Goal: Task Accomplishment & Management: Use online tool/utility

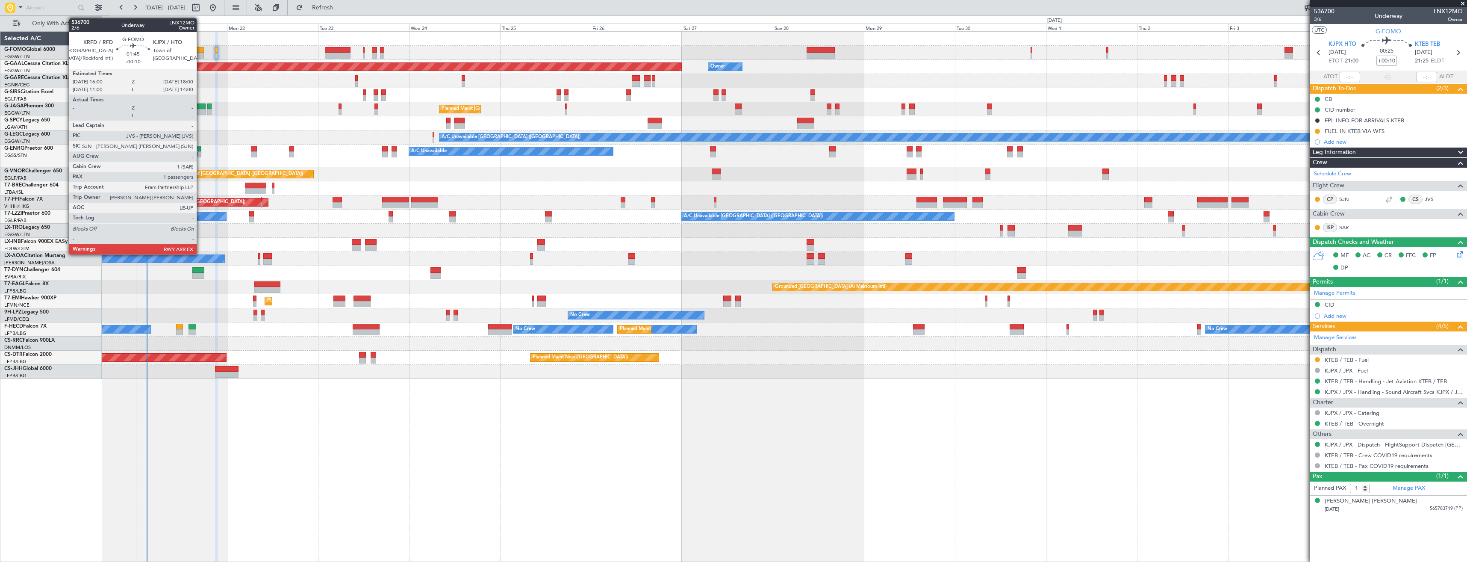
click at [201, 57] on div at bounding box center [200, 56] width 8 height 6
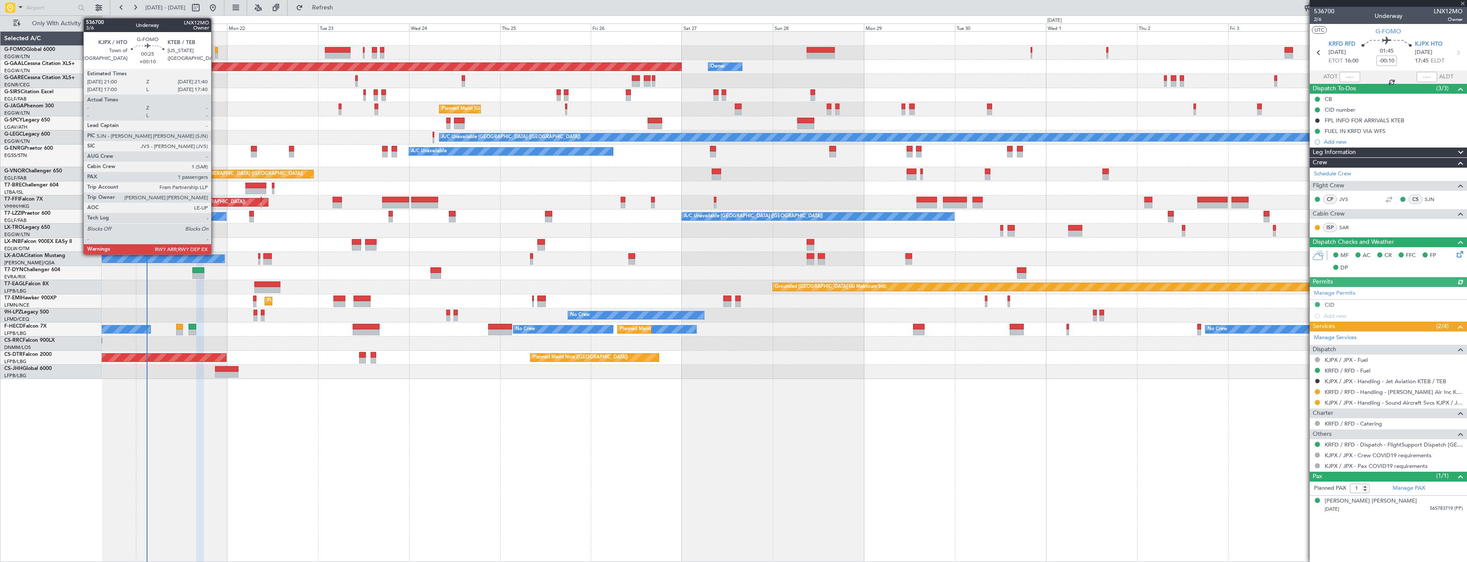
click at [215, 55] on div at bounding box center [216, 56] width 3 height 6
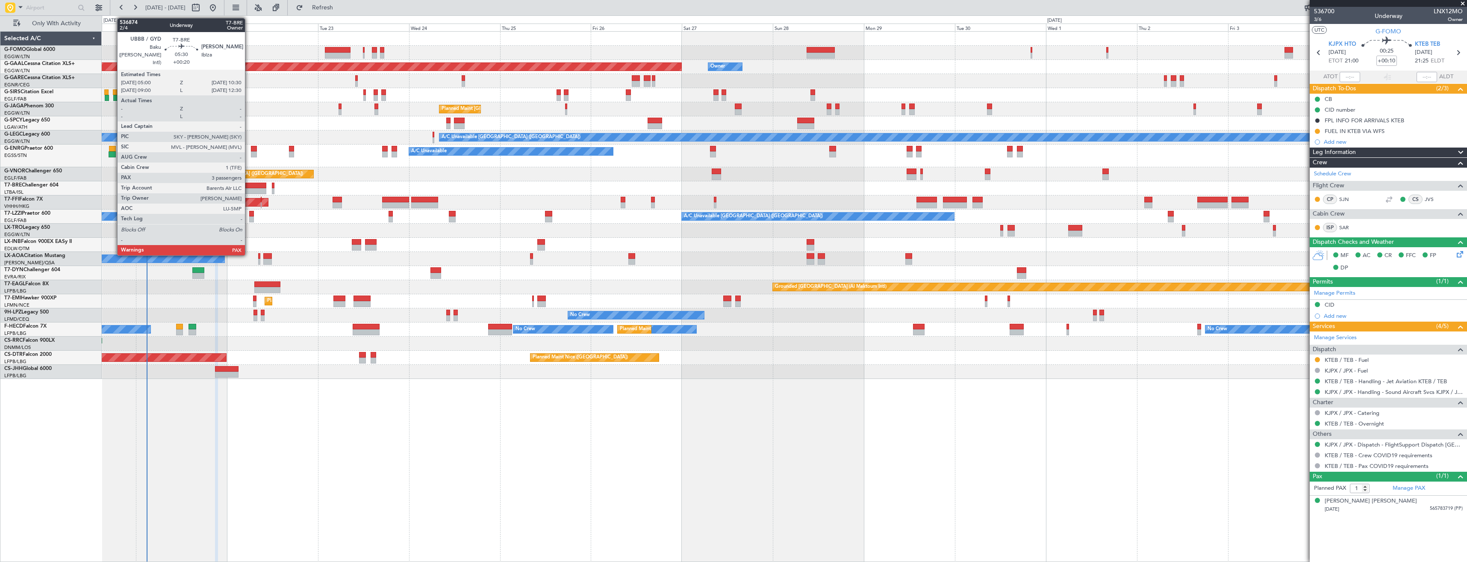
click at [249, 189] on div at bounding box center [255, 191] width 21 height 6
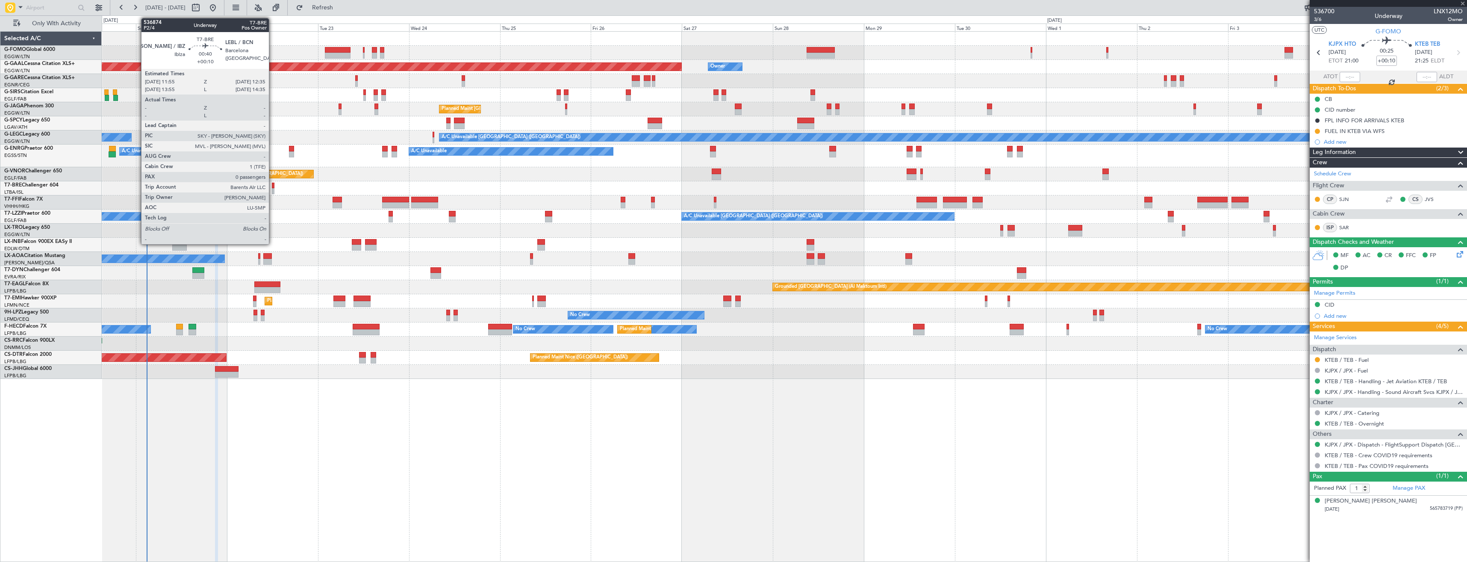
type input "+00:20"
type input "3"
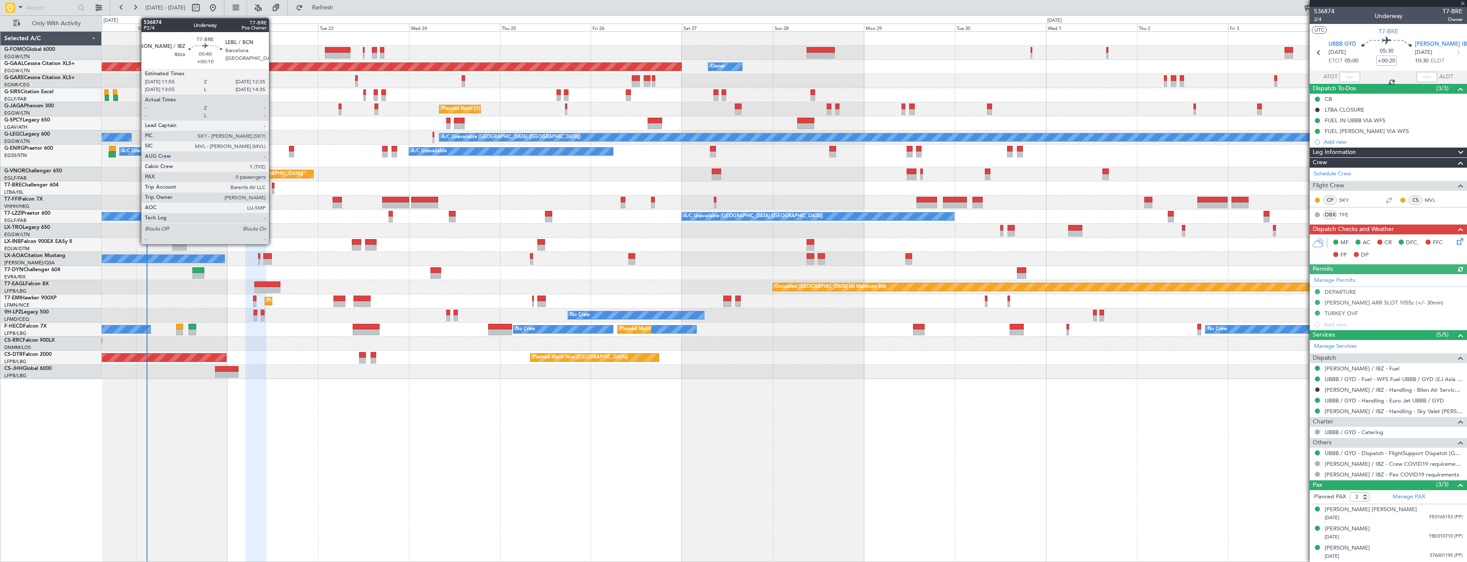
click at [273, 189] on div at bounding box center [273, 191] width 3 height 6
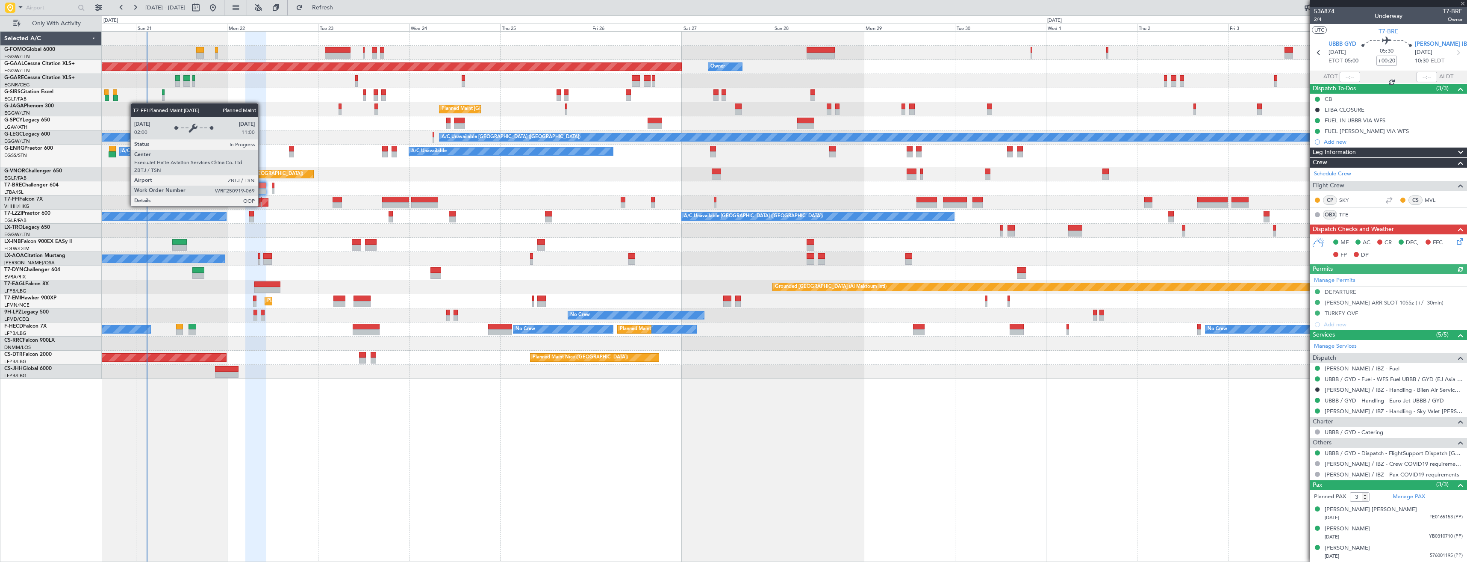
type input "+00:10"
type input "0"
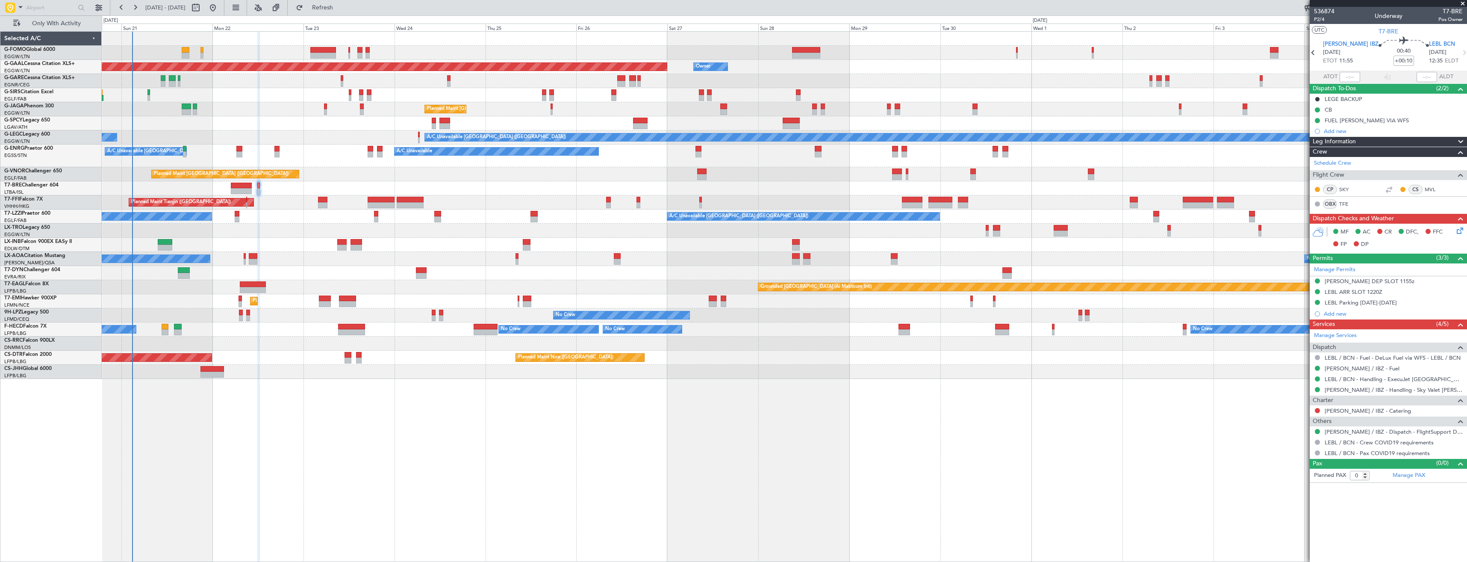
click at [246, 124] on div at bounding box center [784, 123] width 1365 height 14
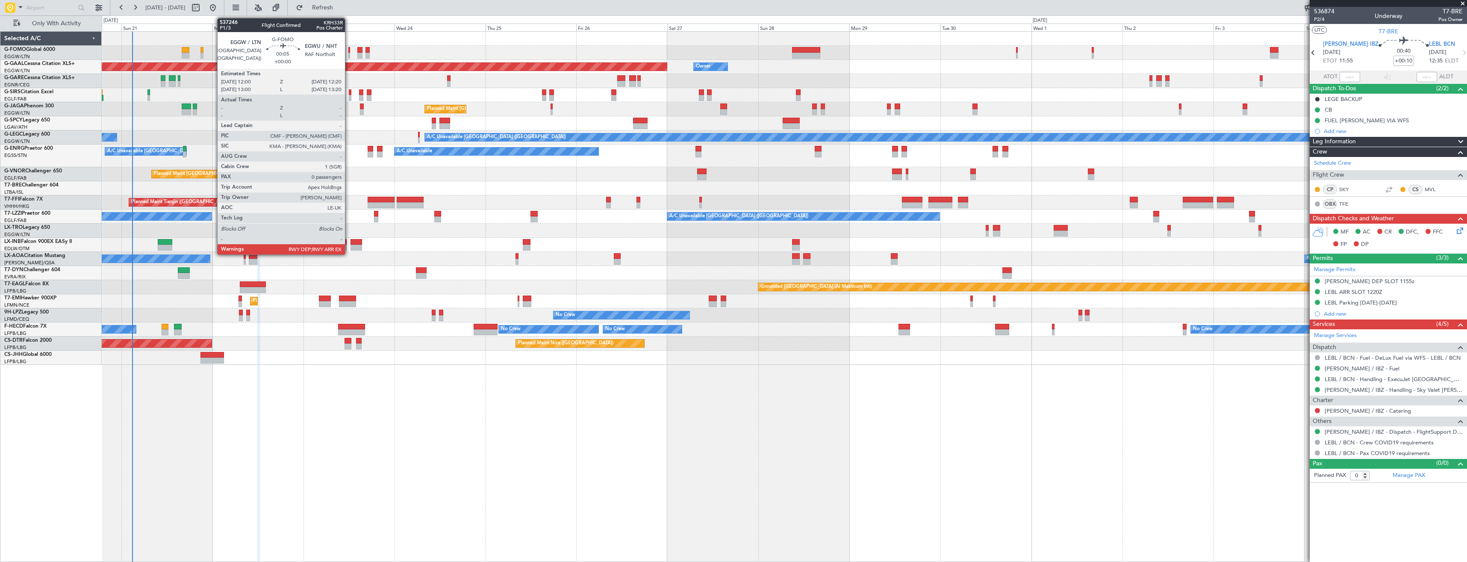
click at [349, 54] on div at bounding box center [348, 56] width 1 height 6
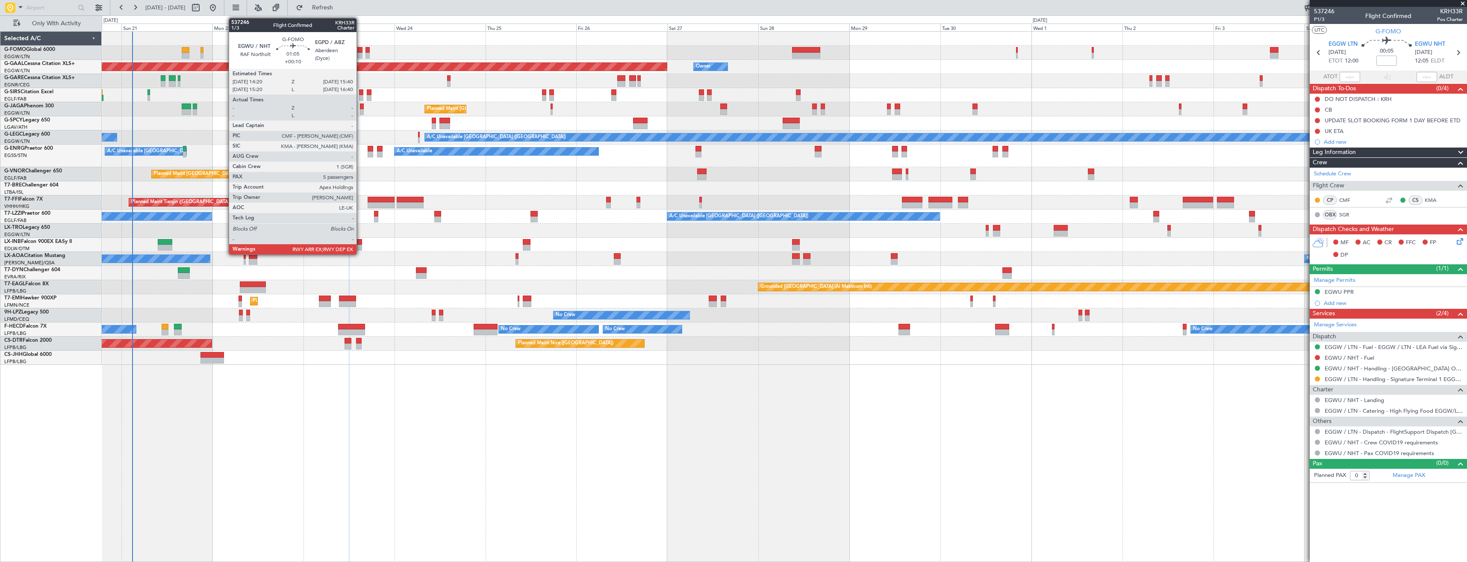
click at [360, 55] on div at bounding box center [359, 56] width 5 height 6
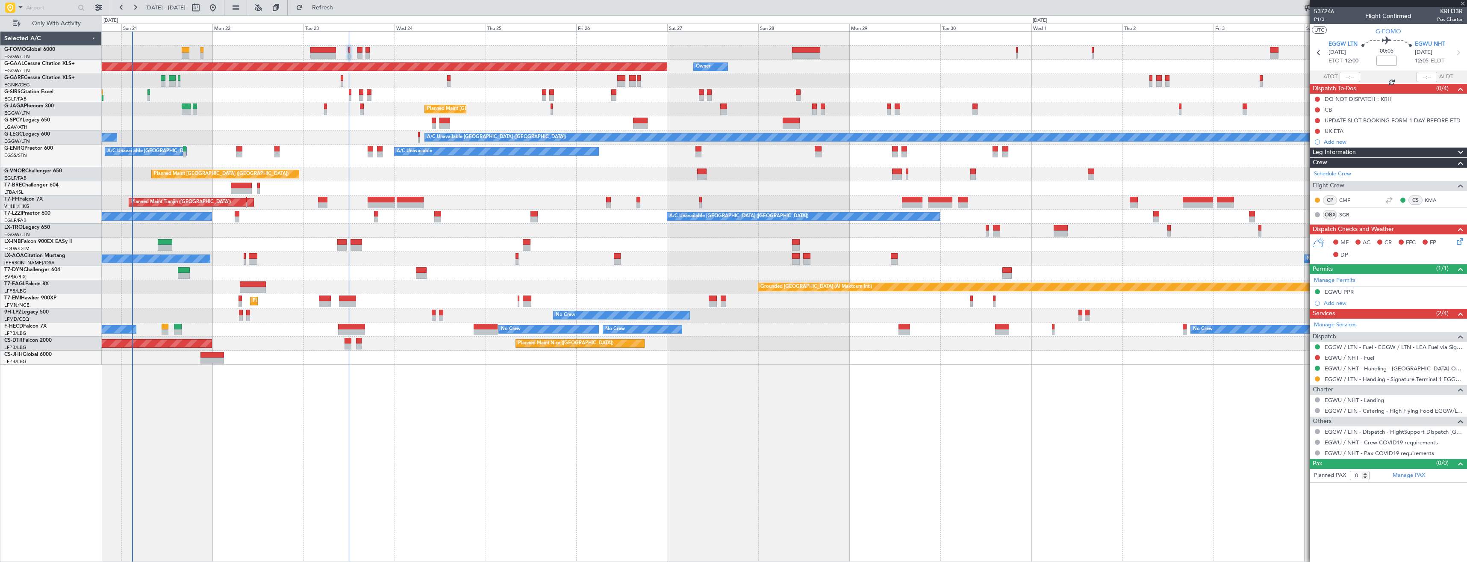
type input "+00:10"
type input "5"
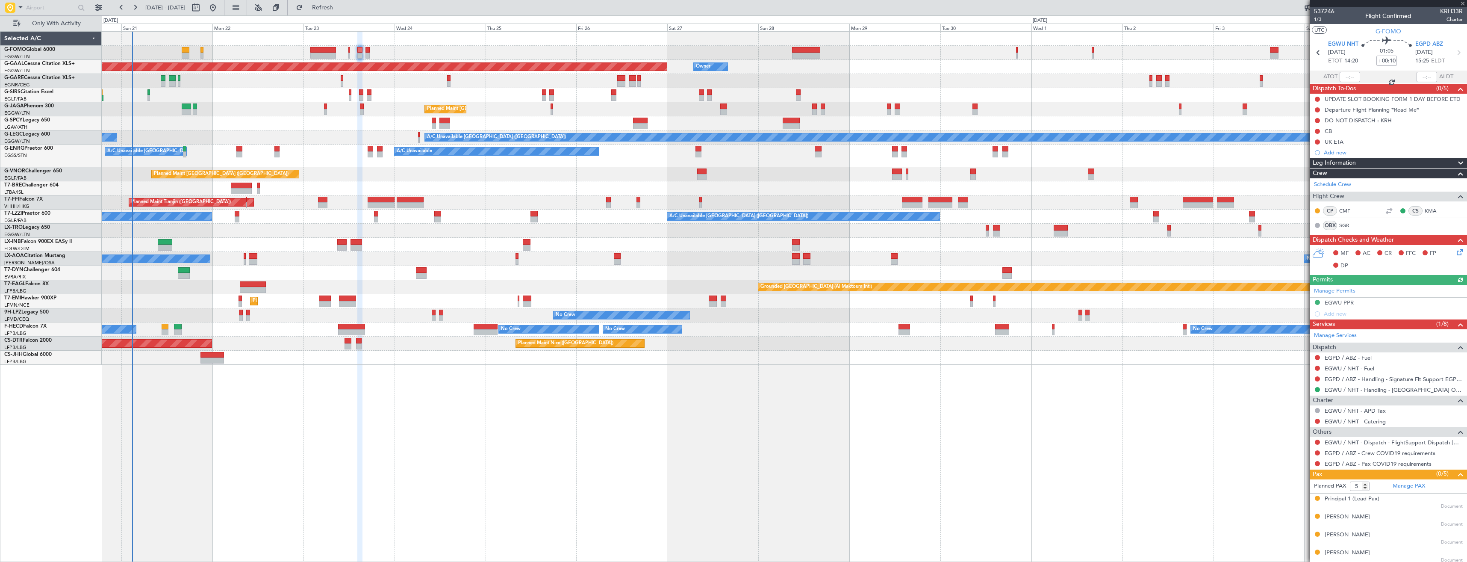
scroll to position [21, 0]
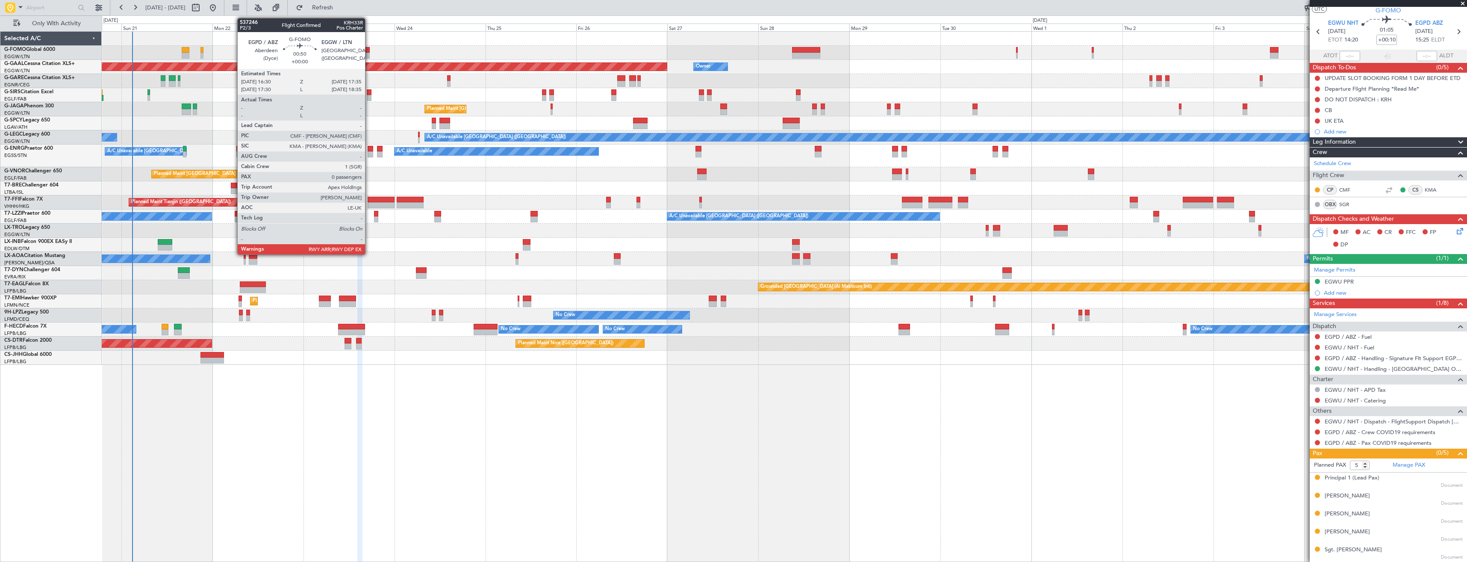
click at [369, 55] on div at bounding box center [368, 56] width 4 height 6
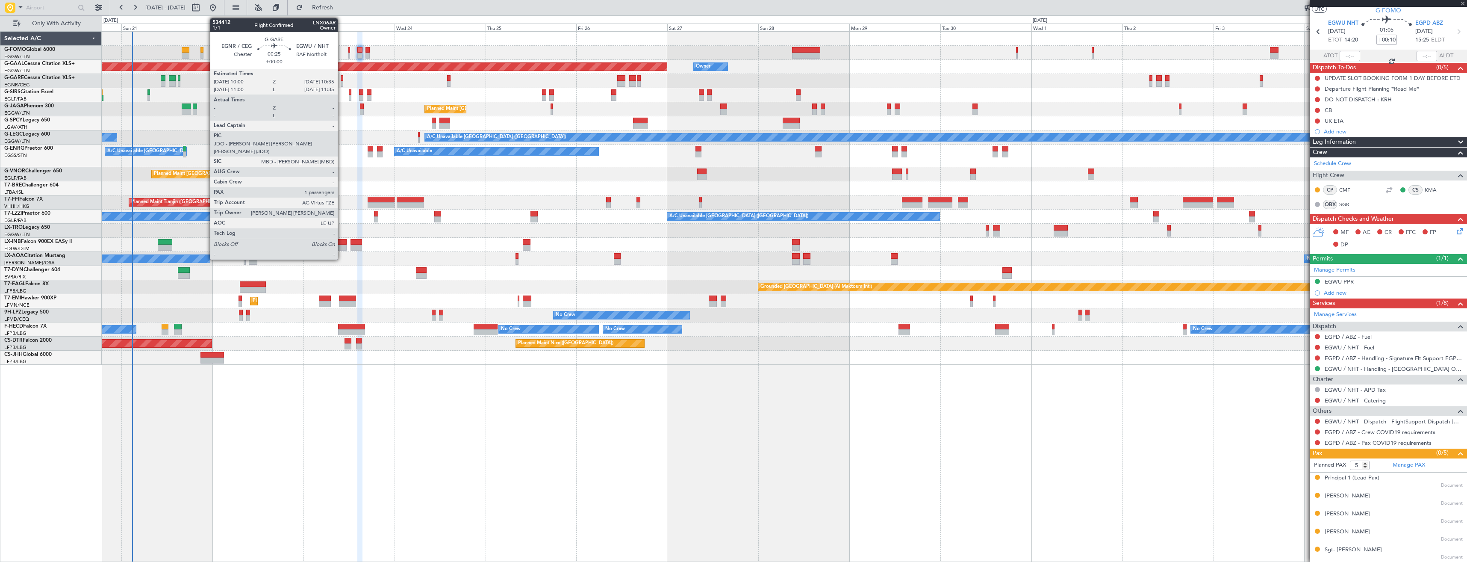
type input "0"
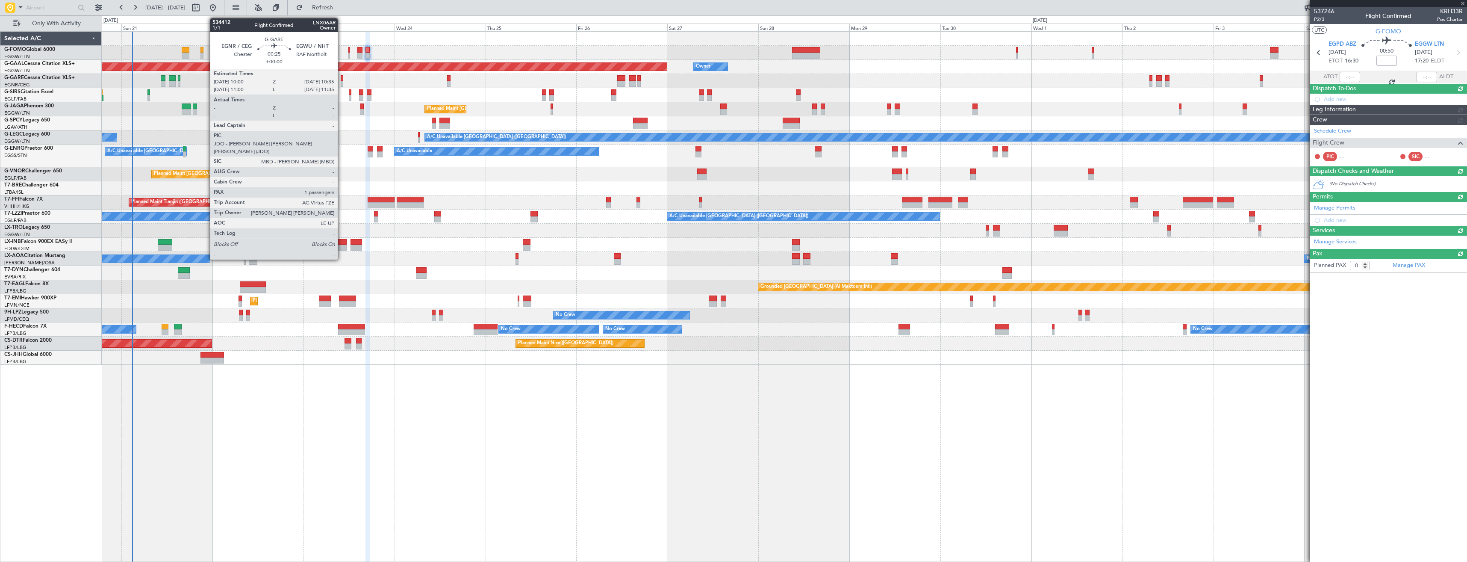
scroll to position [0, 0]
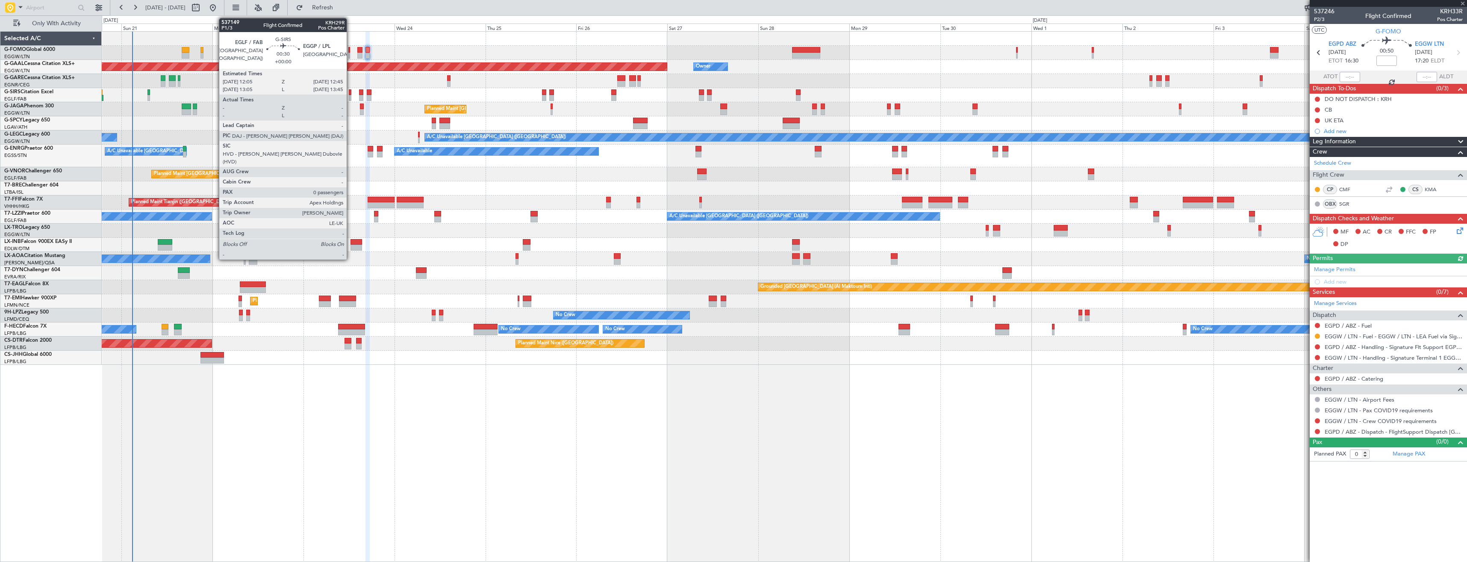
click at [351, 93] on div at bounding box center [350, 92] width 3 height 6
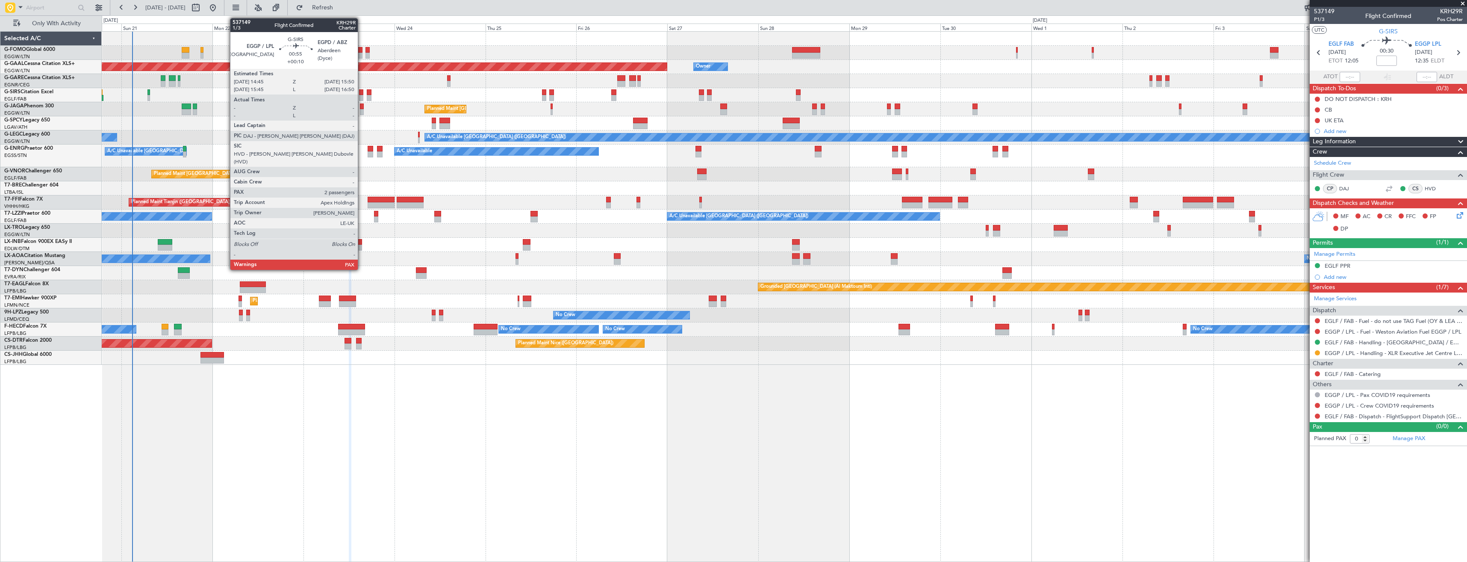
click at [362, 92] on div at bounding box center [361, 92] width 4 height 6
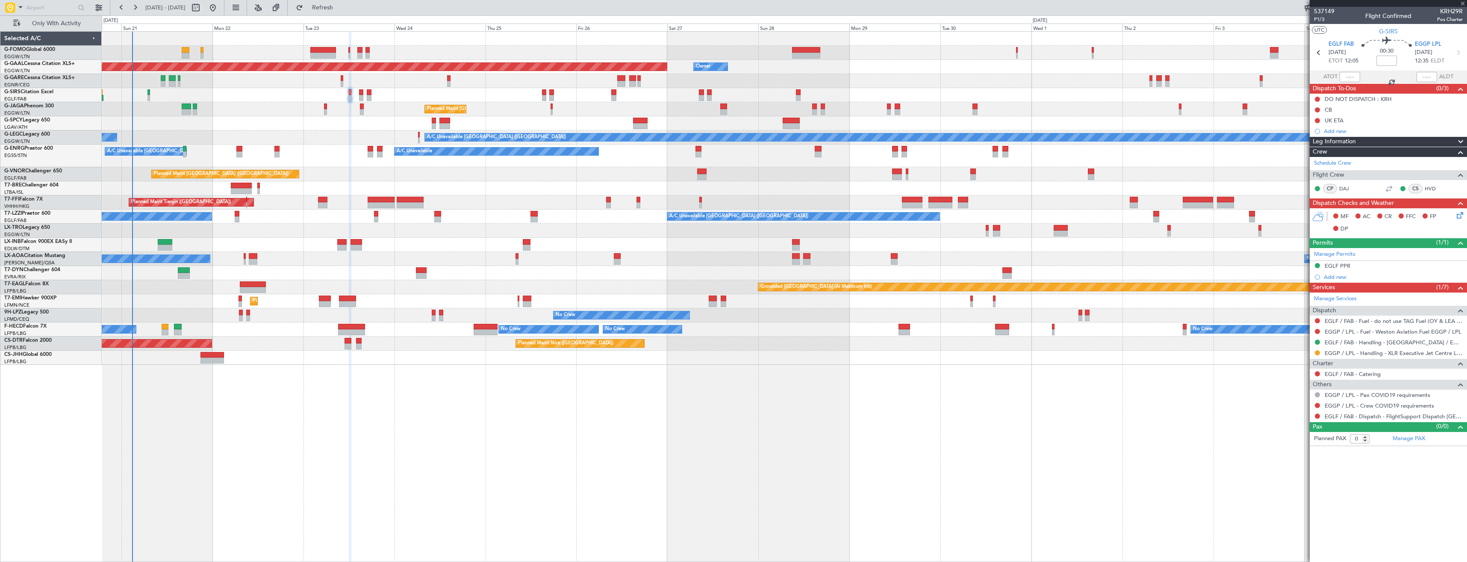
type input "+00:10"
type input "2"
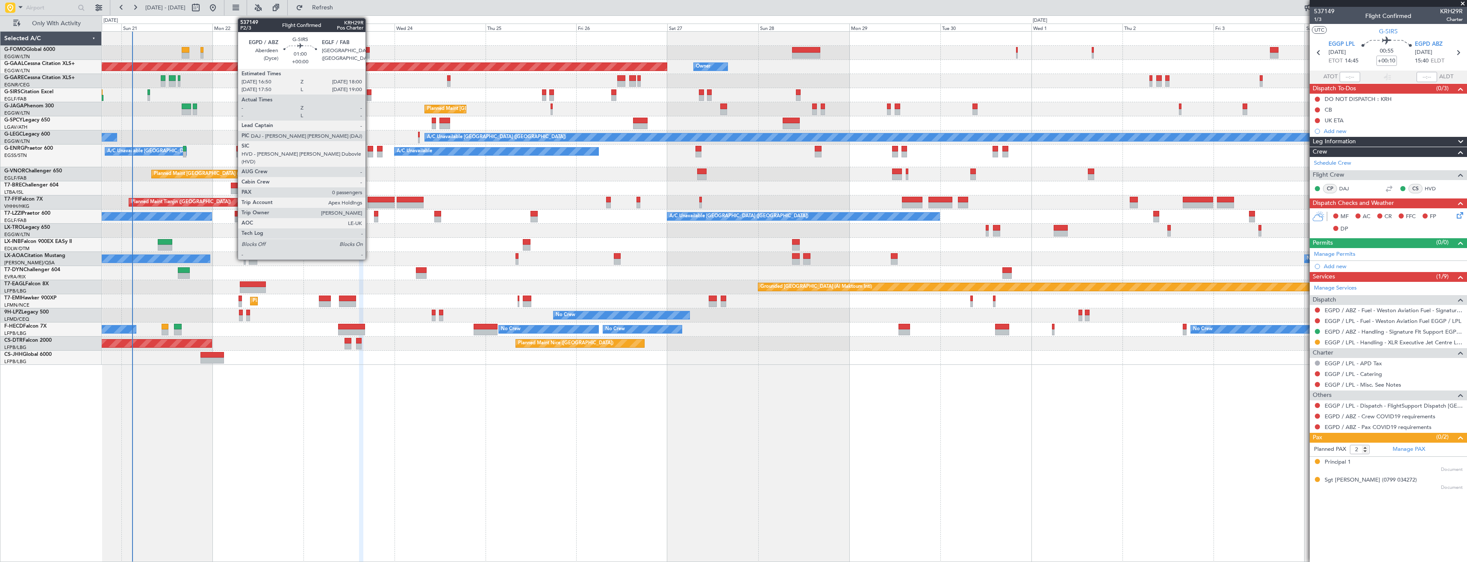
click at [369, 94] on div at bounding box center [369, 92] width 5 height 6
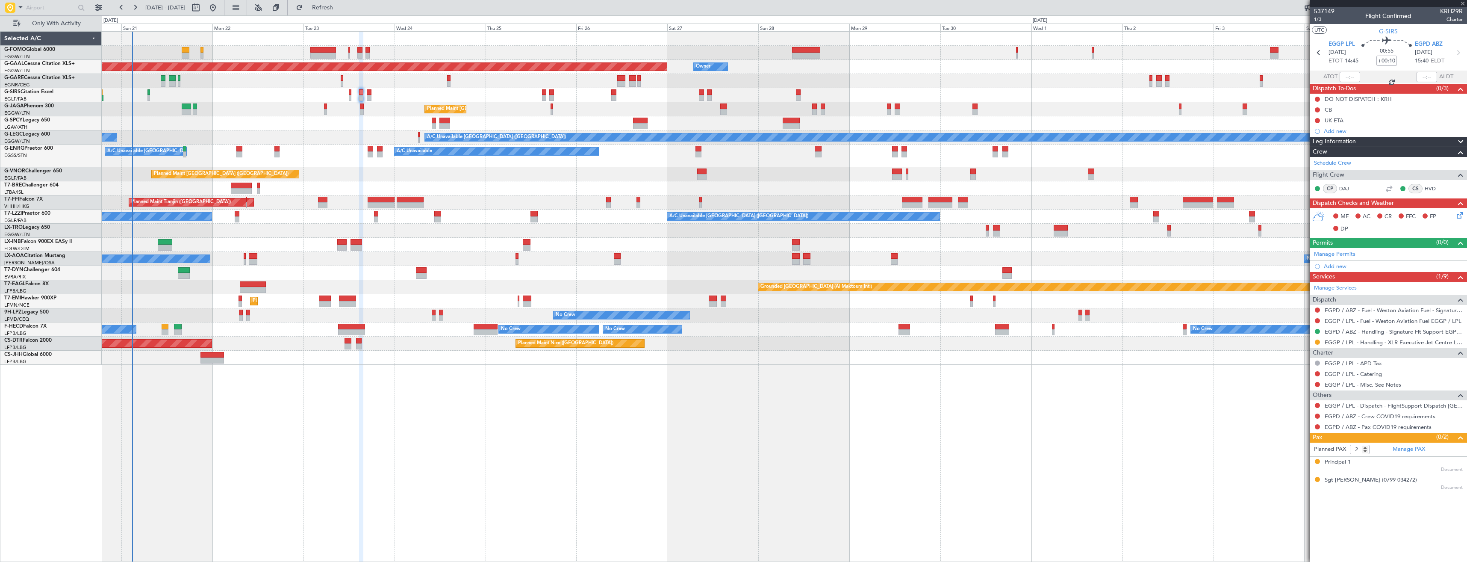
type input "0"
